Goal: Task Accomplishment & Management: Manage account settings

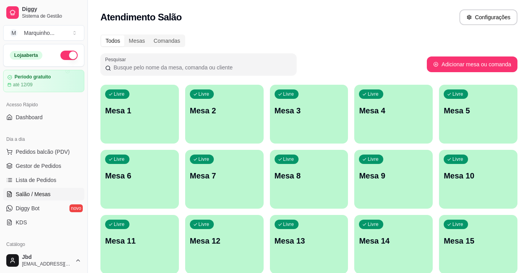
click at [126, 113] on p "Mesa 1" at bounding box center [139, 110] width 69 height 11
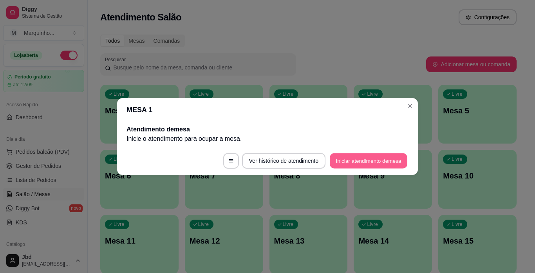
click at [365, 160] on button "Iniciar atendimento de mesa" at bounding box center [369, 160] width 78 height 15
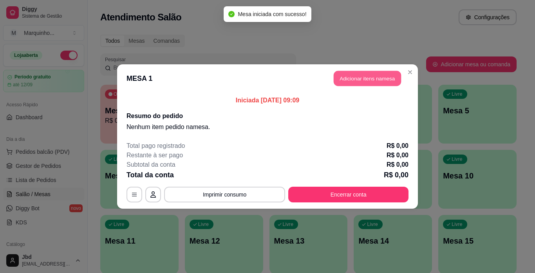
click at [352, 81] on button "Adicionar itens na mesa" at bounding box center [367, 78] width 67 height 15
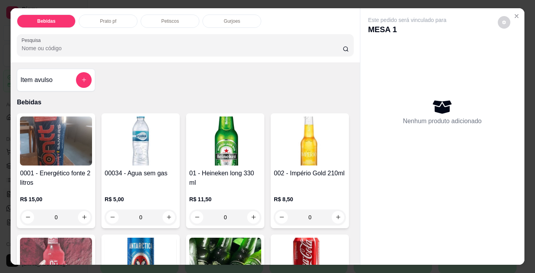
click at [241, 204] on div "R$ 11,50 0" at bounding box center [225, 210] width 72 height 30
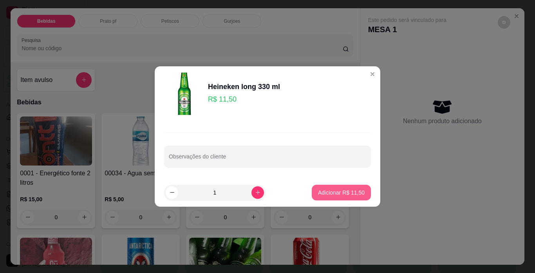
click at [321, 191] on p "Adicionar R$ 11,50" at bounding box center [341, 193] width 47 height 8
type input "1"
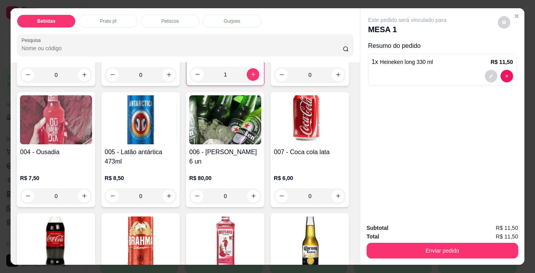
scroll to position [157, 0]
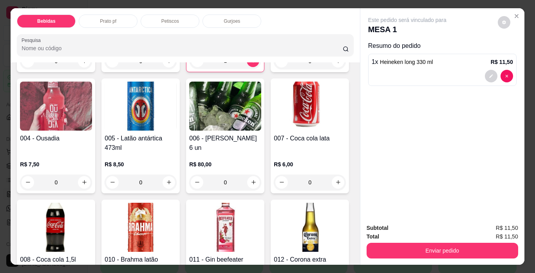
click at [189, 131] on img at bounding box center [225, 106] width 72 height 49
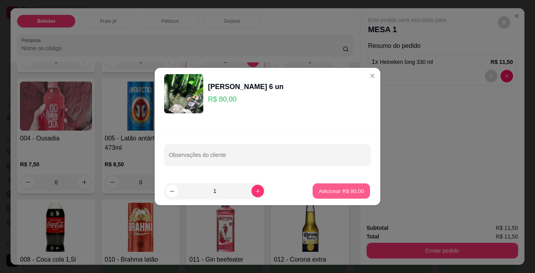
click at [341, 189] on p "Adicionar R$ 80,00" at bounding box center [341, 190] width 45 height 7
type input "1"
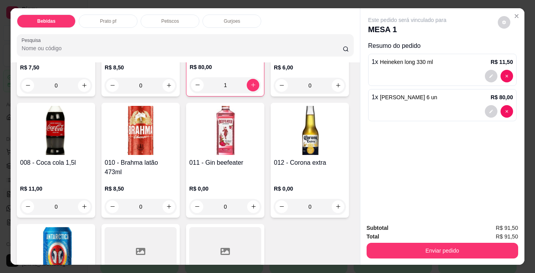
scroll to position [274, 0]
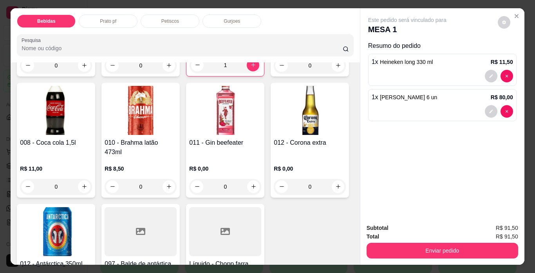
click at [92, 151] on div "008 - Coca cola 1,5l" at bounding box center [56, 147] width 72 height 19
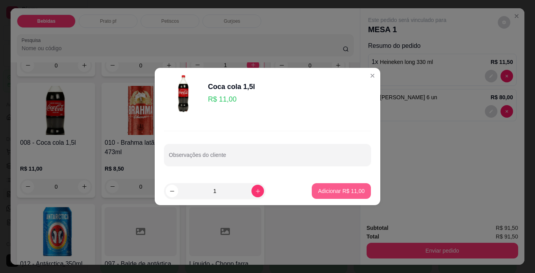
click at [324, 187] on p "Adicionar R$ 11,00" at bounding box center [341, 191] width 47 height 8
type input "1"
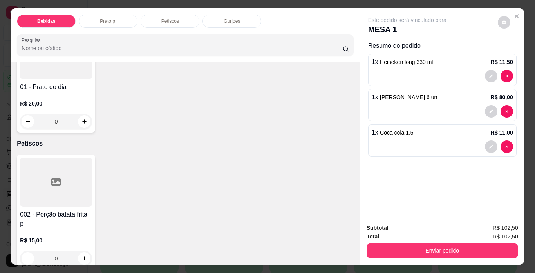
scroll to position [666, 0]
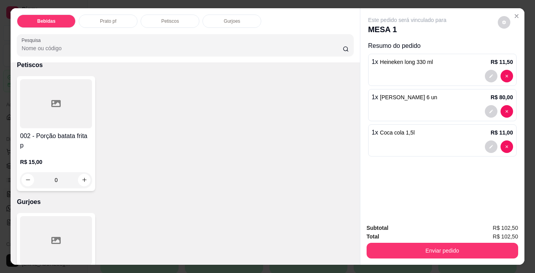
click at [87, 29] on p "R$ 20,00" at bounding box center [56, 25] width 72 height 8
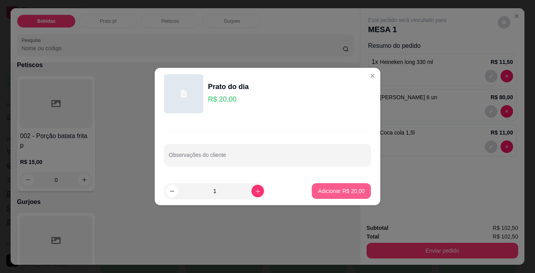
click at [354, 189] on p "Adicionar R$ 20,00" at bounding box center [341, 191] width 47 height 8
type input "1"
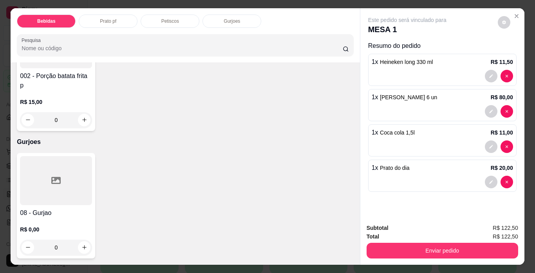
scroll to position [824, 0]
click at [86, 118] on div "R$ 15,00 0" at bounding box center [56, 113] width 72 height 30
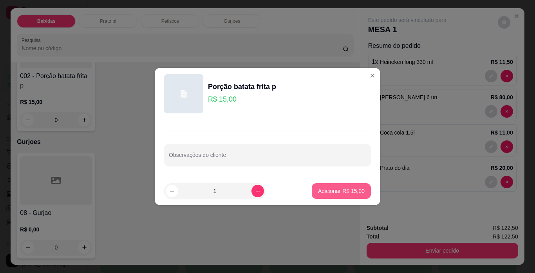
click at [329, 187] on p "Adicionar R$ 15,00" at bounding box center [341, 191] width 47 height 8
type input "1"
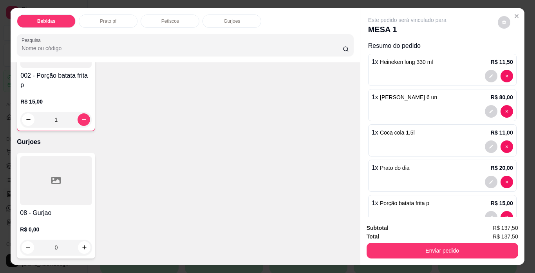
scroll to position [839, 0]
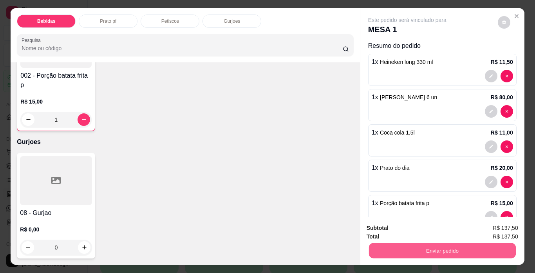
click at [439, 245] on button "Enviar pedido" at bounding box center [442, 250] width 147 height 15
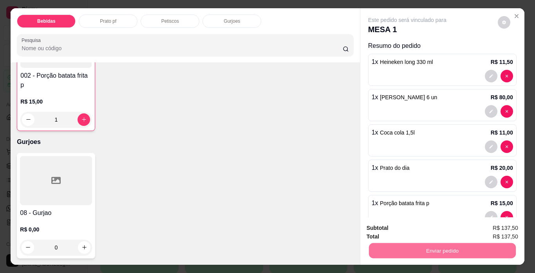
click at [435, 229] on button "Não registrar e enviar pedido" at bounding box center [416, 228] width 79 height 15
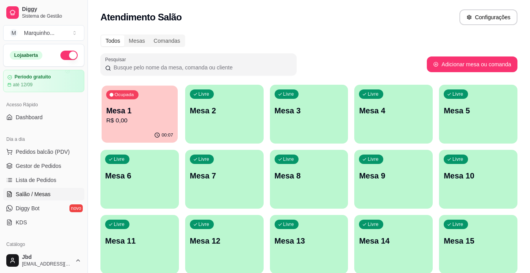
click at [144, 129] on div "00:07" at bounding box center [140, 135] width 76 height 15
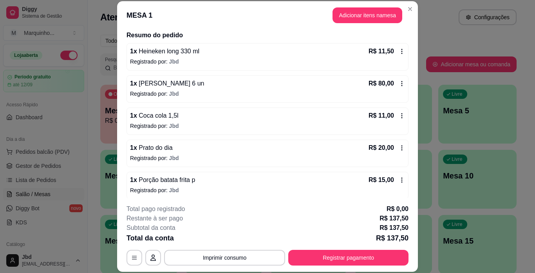
scroll to position [65, 0]
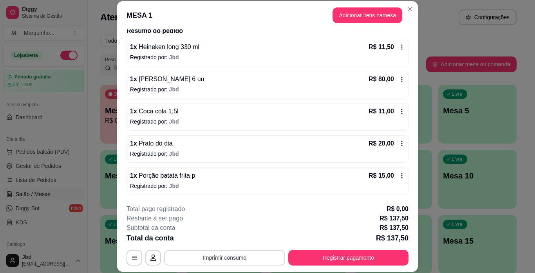
click at [249, 259] on button "Imprimir consumo" at bounding box center [224, 258] width 121 height 16
click at [236, 243] on button "Impressora" at bounding box center [224, 239] width 55 height 12
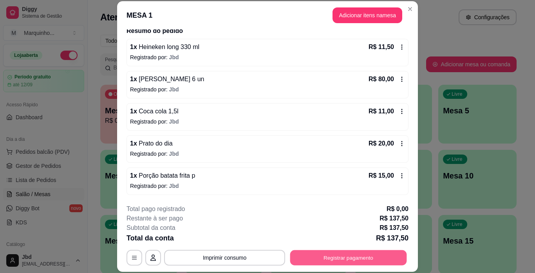
click at [310, 253] on button "Registrar pagamento" at bounding box center [348, 257] width 117 height 15
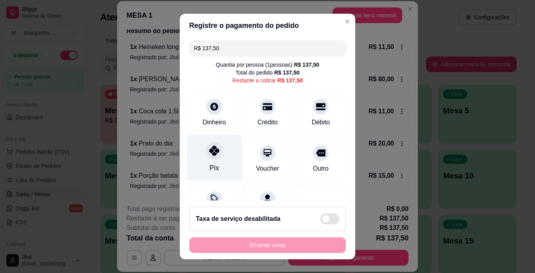
click at [218, 167] on div "Pix" at bounding box center [214, 158] width 55 height 46
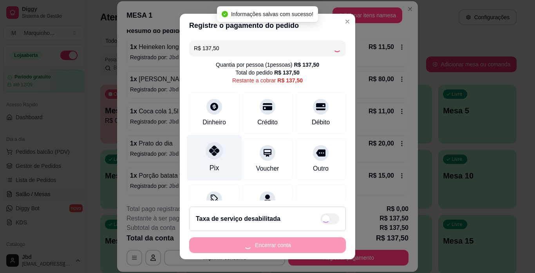
type input "R$ 0,00"
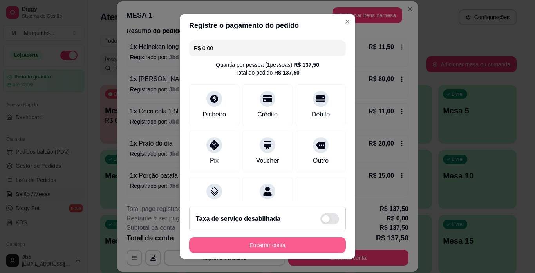
click at [290, 244] on button "Encerrar conta" at bounding box center [267, 245] width 157 height 16
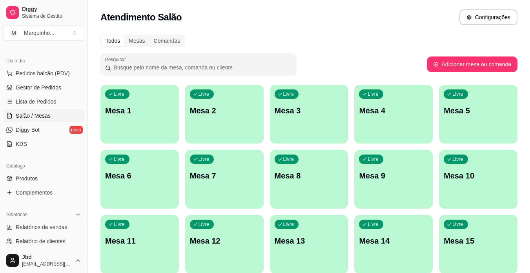
scroll to position [118, 0]
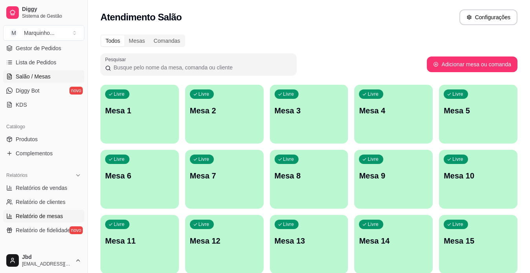
click at [49, 213] on span "Relatório de mesas" at bounding box center [39, 216] width 47 height 8
select select "TOTAL_OF_ORDERS"
select select "7"
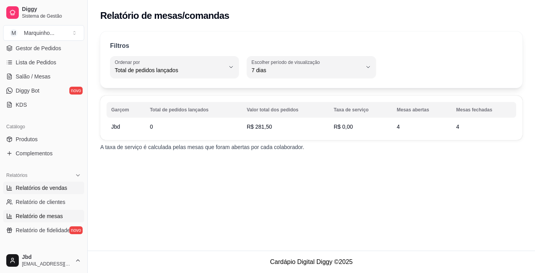
click at [62, 187] on span "Relatórios de vendas" at bounding box center [42, 188] width 52 height 8
select select "ALL"
select select "0"
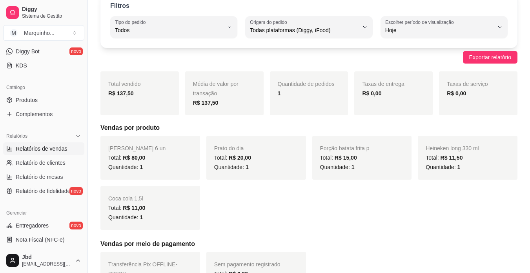
scroll to position [26, 0]
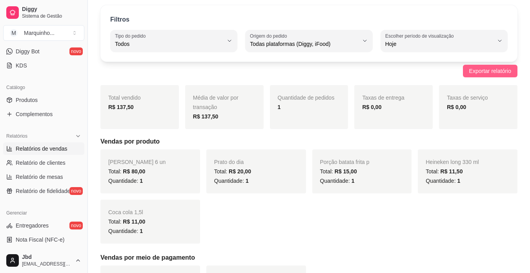
click at [499, 68] on span "Exportar relatório" at bounding box center [490, 71] width 42 height 9
click at [63, 175] on link "Relatório de mesas" at bounding box center [43, 177] width 81 height 13
select select "TOTAL_OF_ORDERS"
select select "7"
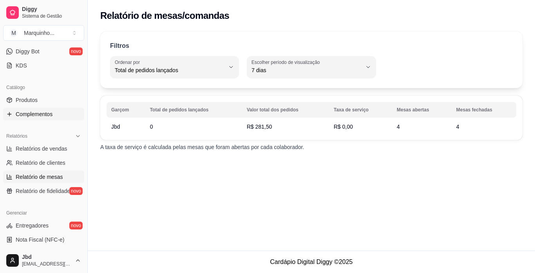
click at [45, 114] on span "Complementos" at bounding box center [34, 114] width 37 height 8
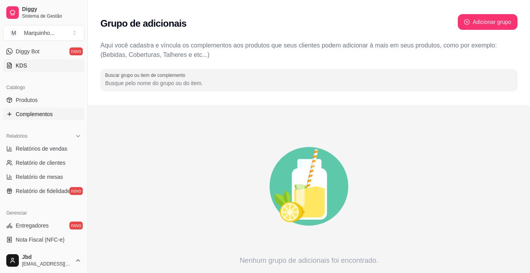
click at [57, 71] on link "KDS" at bounding box center [43, 65] width 81 height 13
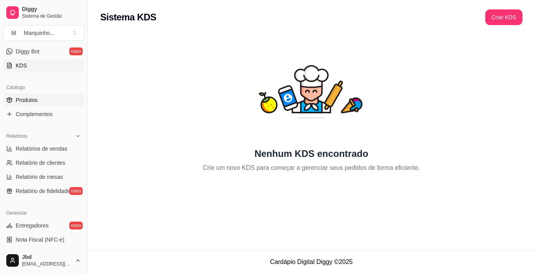
click at [50, 101] on link "Produtos" at bounding box center [43, 100] width 81 height 13
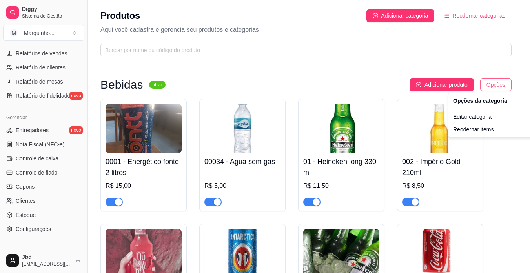
click at [502, 85] on html "Diggy Sistema de Gestão M Marquinho ... Loja aberta Período gratuito até 12/09 …" at bounding box center [265, 136] width 530 height 273
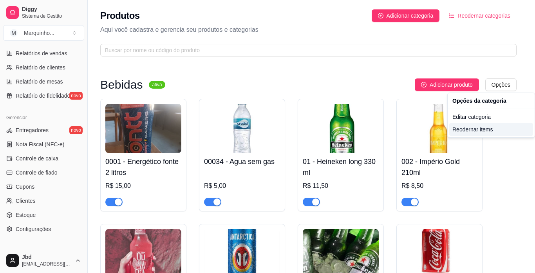
click at [504, 128] on div "Reodernar items" at bounding box center [492, 129] width 84 height 13
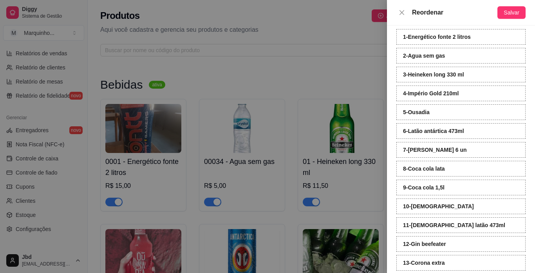
scroll to position [78, 0]
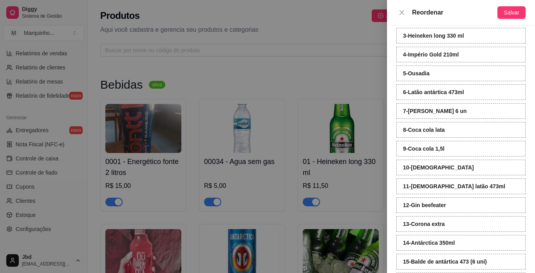
click at [501, 114] on div "7 - [PERSON_NAME] 6 un" at bounding box center [461, 111] width 129 height 16
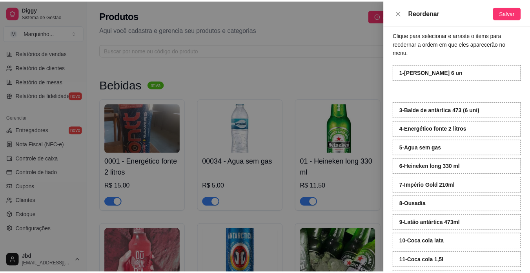
scroll to position [0, 0]
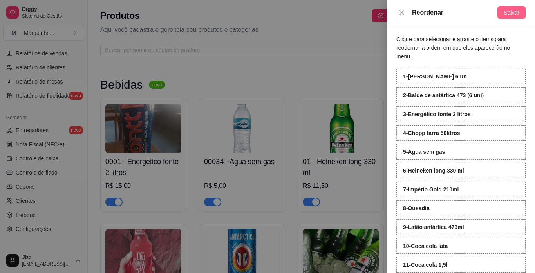
click at [513, 12] on span "Salvar" at bounding box center [512, 12] width 16 height 9
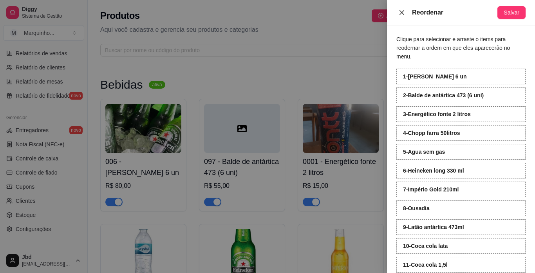
click at [401, 12] on icon "close" at bounding box center [402, 12] width 5 height 5
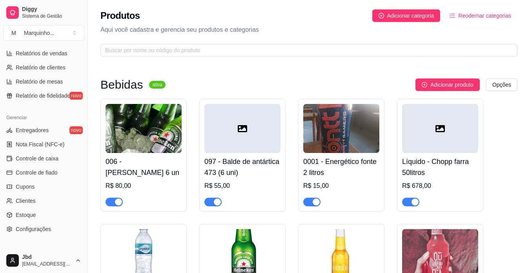
click at [408, 203] on span "button" at bounding box center [410, 202] width 17 height 9
click at [463, 154] on div "Líquido - Chopp farra 50litros R$ 678,00" at bounding box center [440, 179] width 76 height 53
click at [238, 131] on icon at bounding box center [242, 128] width 9 height 7
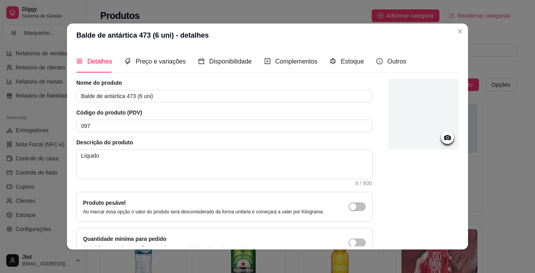
click at [447, 138] on circle at bounding box center [448, 138] width 2 height 2
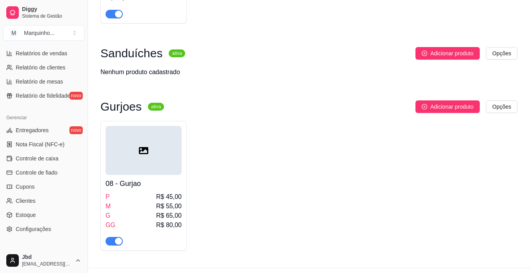
scroll to position [885, 0]
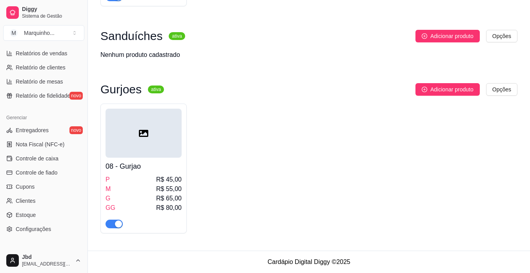
click at [111, 227] on span "button" at bounding box center [113, 224] width 17 height 9
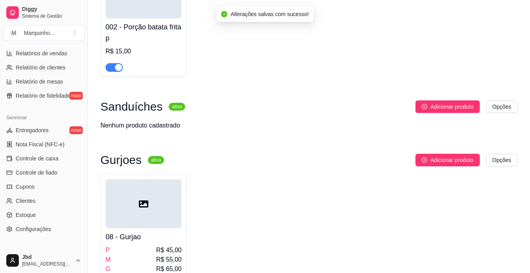
scroll to position [767, 0]
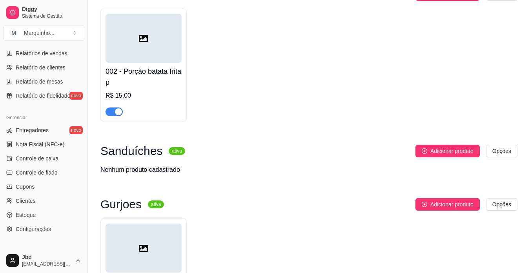
click at [108, 114] on span "button" at bounding box center [113, 111] width 17 height 9
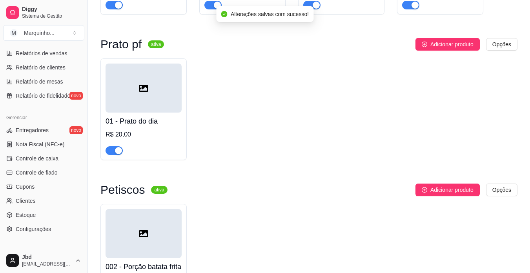
scroll to position [571, 0]
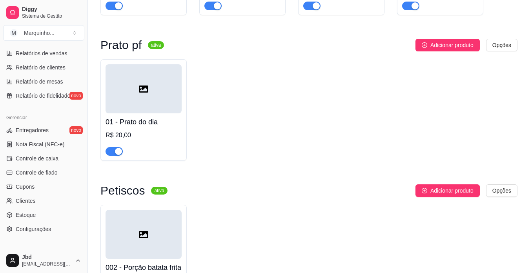
click at [111, 151] on span "button" at bounding box center [113, 151] width 17 height 9
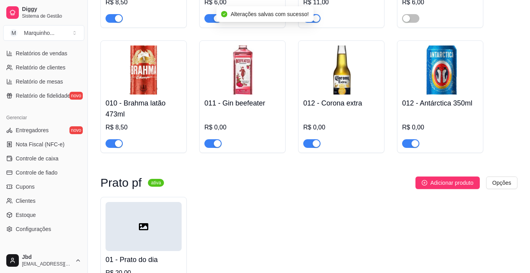
scroll to position [414, 0]
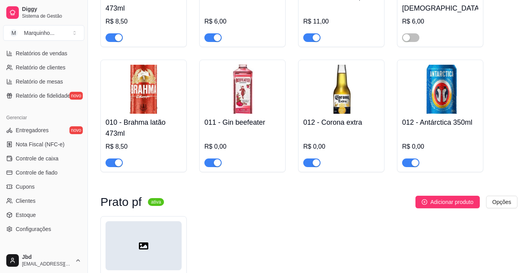
click at [107, 165] on span "button" at bounding box center [113, 162] width 17 height 9
click at [308, 166] on span "button" at bounding box center [311, 162] width 17 height 9
click at [407, 165] on span "button" at bounding box center [410, 162] width 17 height 9
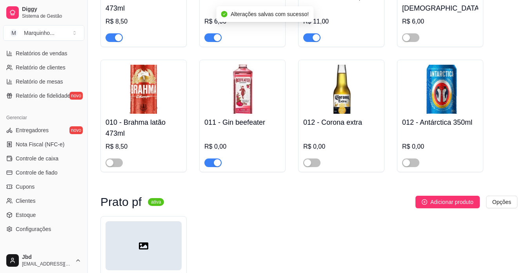
click at [209, 163] on span "button" at bounding box center [212, 162] width 17 height 9
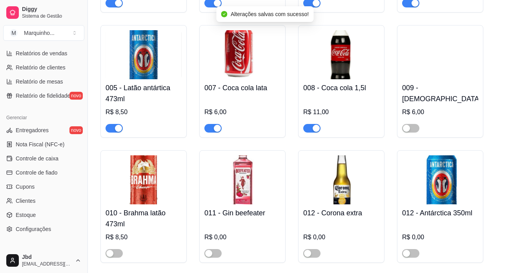
scroll to position [297, 0]
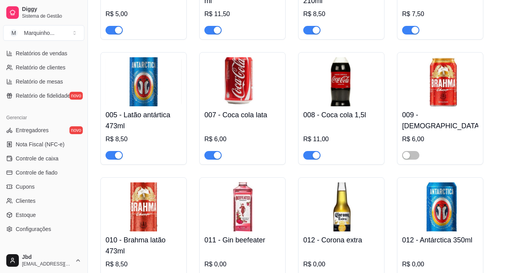
click at [209, 156] on span "button" at bounding box center [212, 155] width 17 height 9
click at [304, 156] on span "button" at bounding box center [311, 155] width 17 height 9
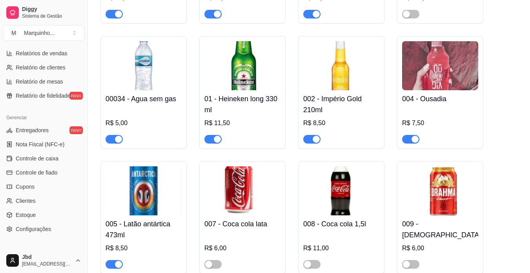
scroll to position [179, 0]
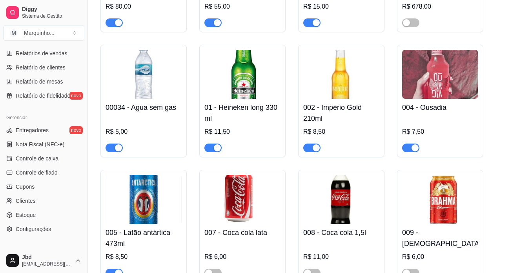
click at [111, 149] on span "button" at bounding box center [113, 147] width 17 height 9
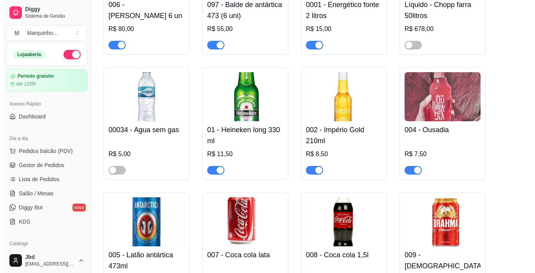
scroll to position [0, 0]
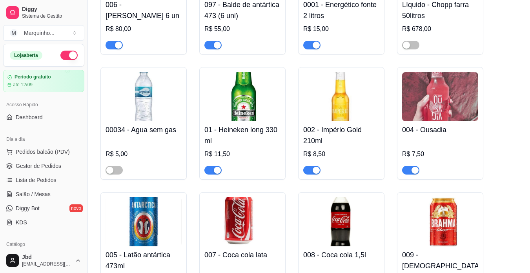
click at [66, 145] on div "Dia a dia" at bounding box center [43, 139] width 81 height 13
click at [66, 155] on span "Pedidos balcão (PDV)" at bounding box center [43, 152] width 54 height 8
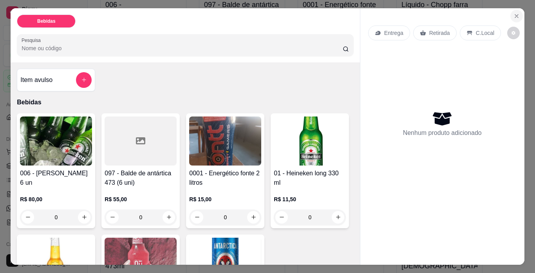
click at [514, 15] on icon "Close" at bounding box center [517, 16] width 6 height 6
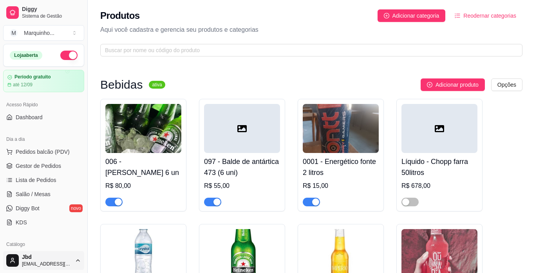
click at [60, 258] on html "Diggy Sistema de Gestão M Marquinho ... Loja aberta Período gratuito até 12/09 …" at bounding box center [267, 136] width 535 height 273
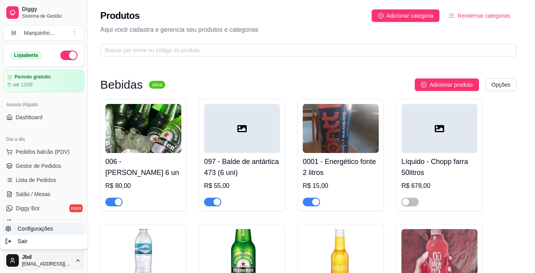
click at [60, 227] on link "Configurações" at bounding box center [44, 228] width 84 height 13
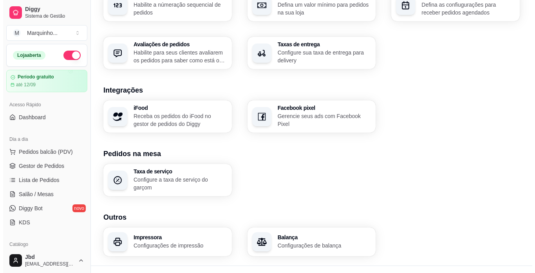
scroll to position [276, 0]
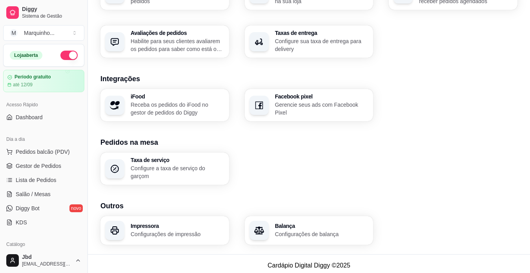
click at [184, 101] on p "Receba os pedidos do iFood no gestor de pedidos do Diggy" at bounding box center [178, 109] width 94 height 16
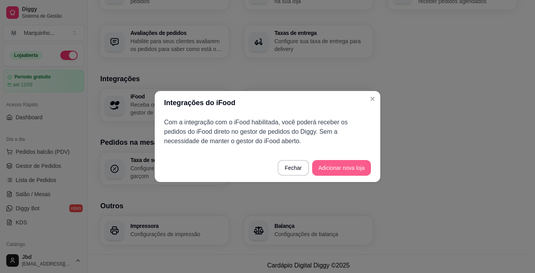
click at [338, 167] on button "Adicionar nova loja" at bounding box center [341, 168] width 59 height 16
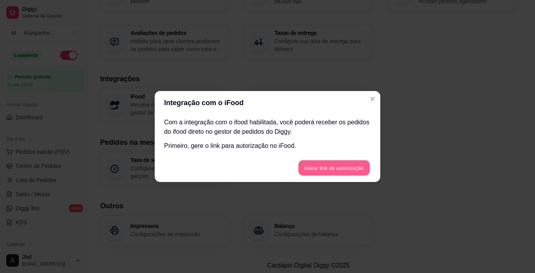
click at [338, 167] on button "Gerar link de autorização" at bounding box center [334, 167] width 72 height 15
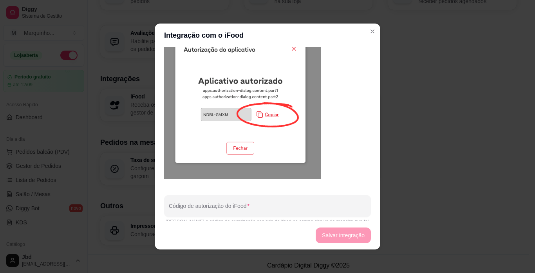
scroll to position [2, 0]
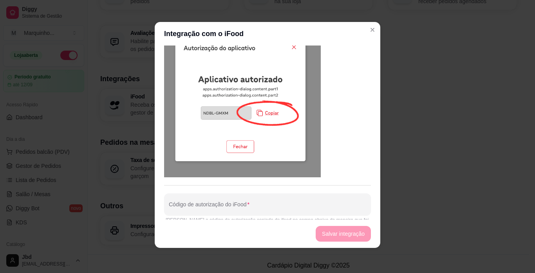
click at [348, 236] on footer "Salvar integração" at bounding box center [268, 234] width 226 height 28
click at [241, 132] on img at bounding box center [242, 98] width 157 height 157
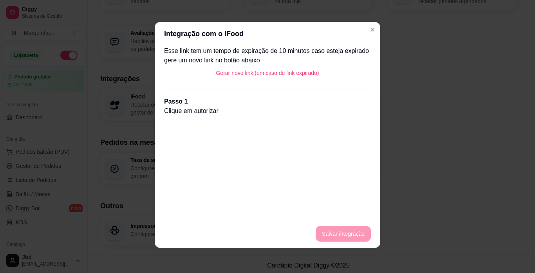
scroll to position [71, 0]
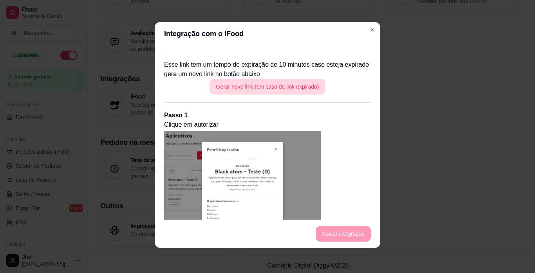
click at [297, 89] on button "Gerar novo link (em caso de link expirado)" at bounding box center [268, 87] width 116 height 16
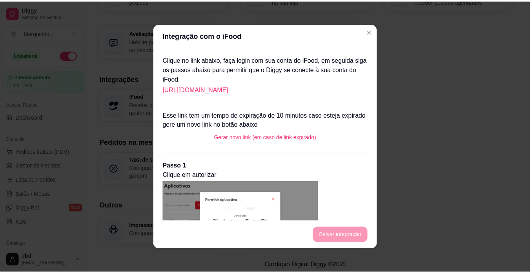
scroll to position [0, 0]
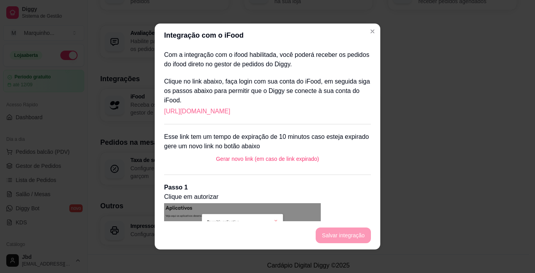
click at [230, 112] on link "[URL][DOMAIN_NAME]" at bounding box center [197, 111] width 66 height 9
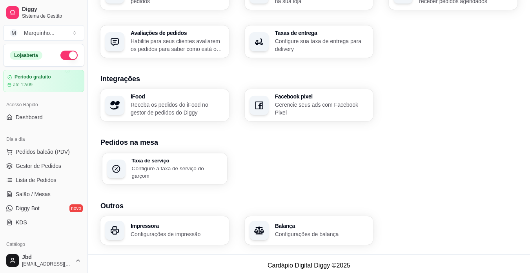
click at [188, 166] on p "Configure a taxa de serviço do garçom" at bounding box center [177, 171] width 91 height 15
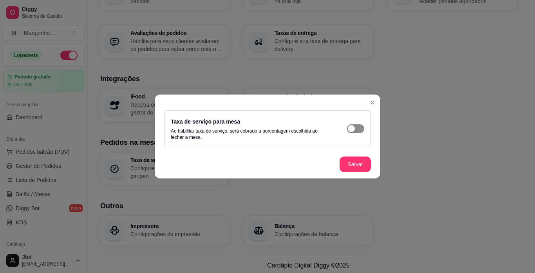
click at [363, 128] on span "button" at bounding box center [355, 128] width 17 height 9
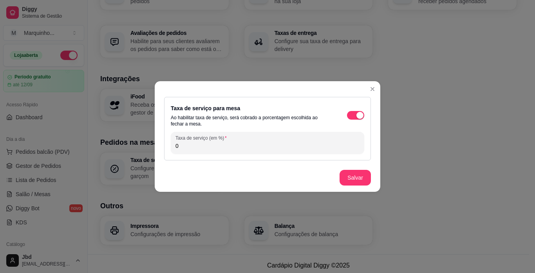
click at [205, 146] on input "0" at bounding box center [268, 146] width 184 height 8
type input "05"
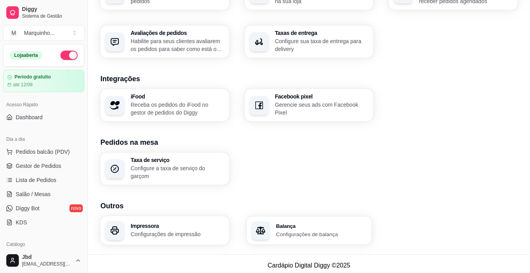
click at [343, 216] on div "Balança Configurações de balança" at bounding box center [309, 230] width 125 height 28
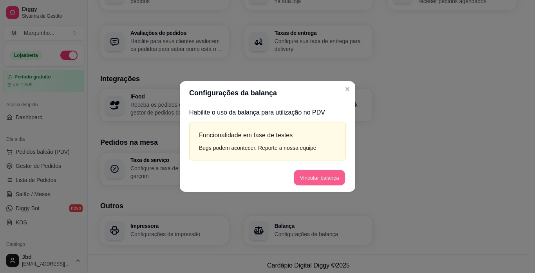
click at [330, 178] on button "Vincular balança" at bounding box center [319, 177] width 51 height 15
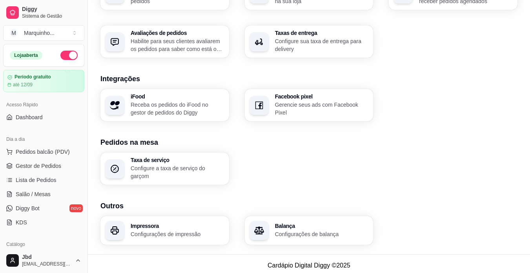
click at [292, 49] on p "Configure sua taxa de entrega para delivery" at bounding box center [322, 45] width 94 height 16
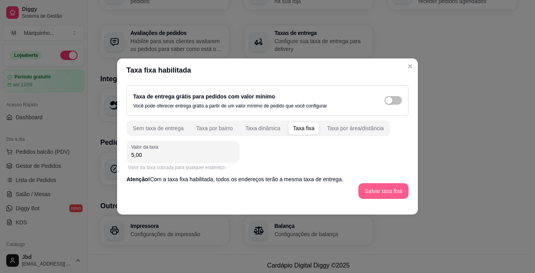
click at [394, 192] on button "Salvar taxa fixa" at bounding box center [384, 191] width 50 height 16
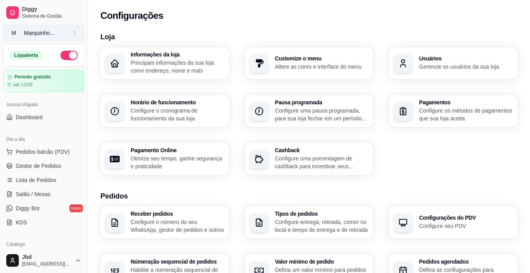
click at [67, 33] on button "M Marquinho ..." at bounding box center [43, 33] width 81 height 16
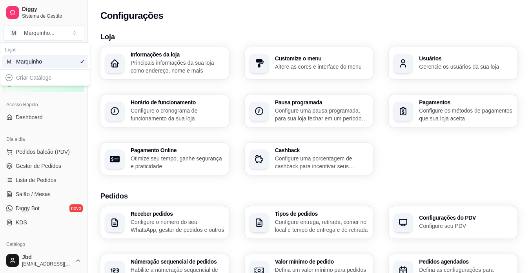
click at [65, 62] on div "M [PERSON_NAME]" at bounding box center [45, 61] width 86 height 13
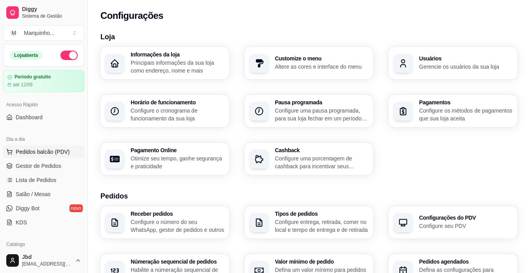
click at [69, 153] on button "Pedidos balcão (PDV)" at bounding box center [43, 151] width 81 height 13
